Goal: Navigation & Orientation: Find specific page/section

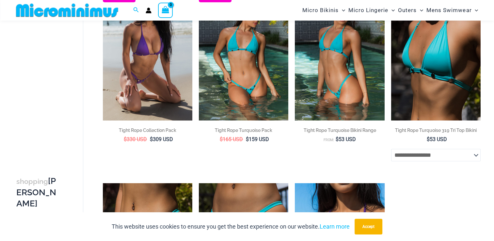
scroll to position [91, 0]
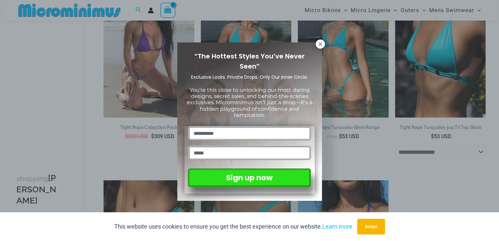
drag, startPoint x: 497, startPoint y: 19, endPoint x: 500, endPoint y: 133, distance: 114.4
click at [494, 133] on html "Skip to content Search for: Search Search No products in the cart. No products …" at bounding box center [249, 235] width 499 height 652
click at [321, 41] on icon at bounding box center [321, 44] width 6 height 6
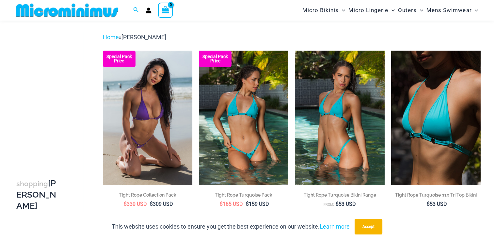
scroll to position [209, 0]
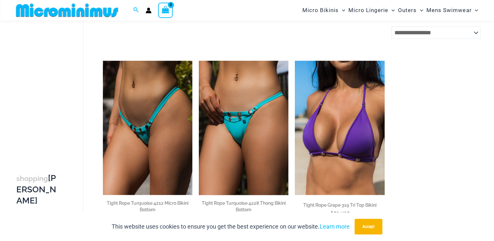
click at [232, 117] on img at bounding box center [244, 128] width 90 height 134
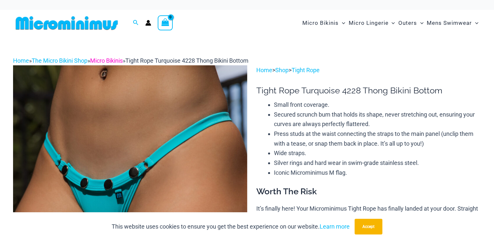
click at [118, 59] on link "Micro Bikinis" at bounding box center [106, 60] width 33 height 7
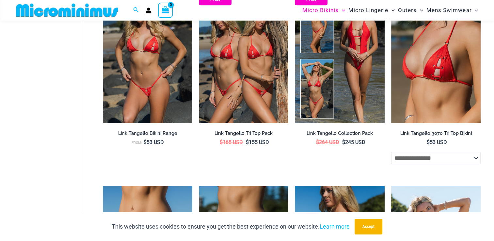
scroll to position [41, 0]
